Goal: Navigation & Orientation: Find specific page/section

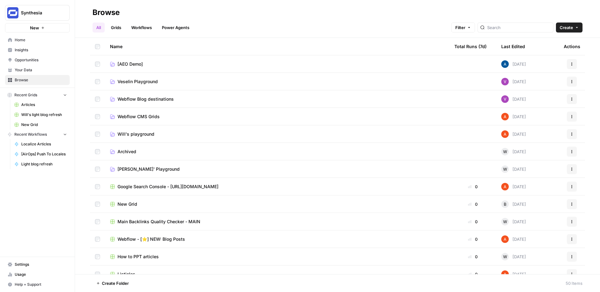
click at [29, 52] on span "Insights" at bounding box center [41, 50] width 52 height 6
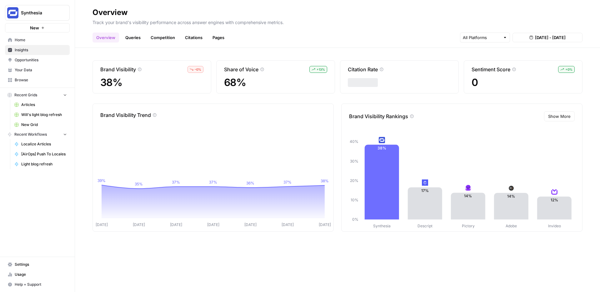
click at [20, 60] on span "Opportunities" at bounding box center [41, 60] width 52 height 6
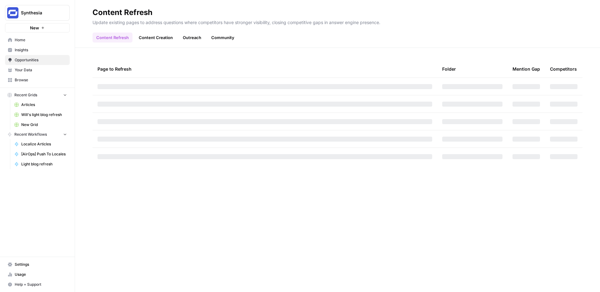
click at [191, 37] on link "Outreach" at bounding box center [192, 37] width 26 height 10
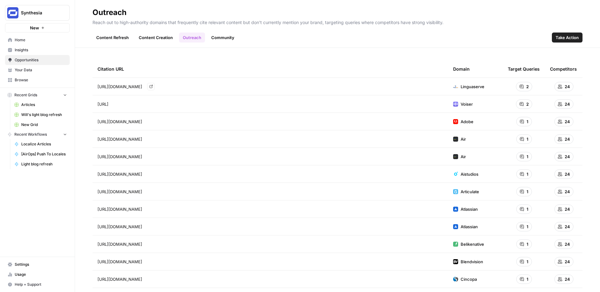
click at [153, 87] on icon "Go to page https://linguaserve.com/en/how-ai-dubbing-is-changing-the-media-land…" at bounding box center [150, 86] width 3 height 3
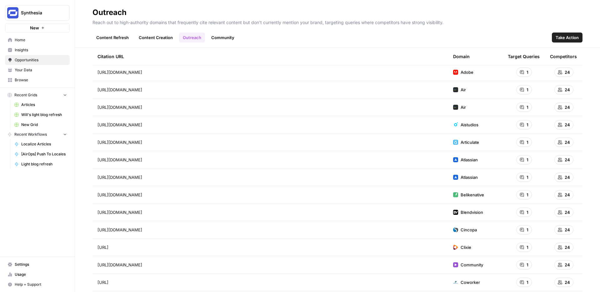
scroll to position [85, 0]
